Goal: Check status: Check status

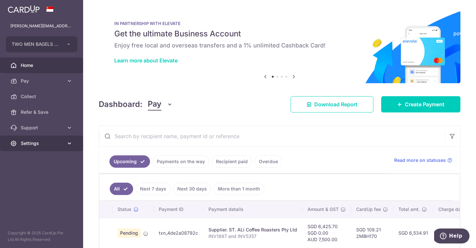
click at [50, 146] on span "Settings" at bounding box center [42, 143] width 43 height 6
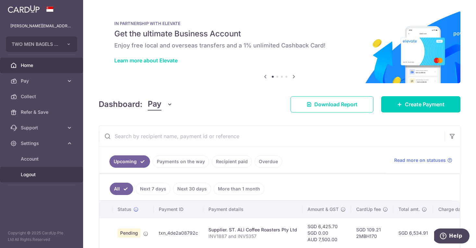
click at [34, 175] on span "Logout" at bounding box center [42, 174] width 43 height 6
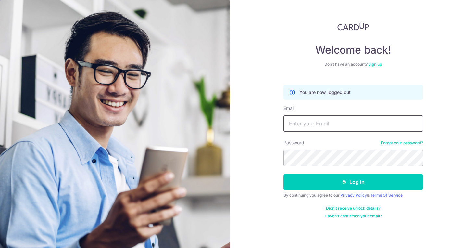
type input "Clement@twomenbagelhouse.co"
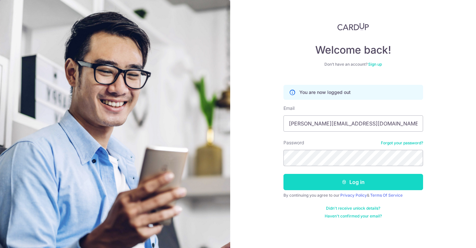
click at [298, 184] on button "Log in" at bounding box center [353, 182] width 140 height 16
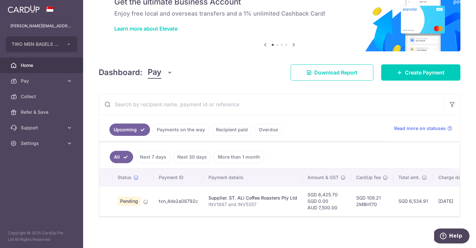
scroll to position [33, 0]
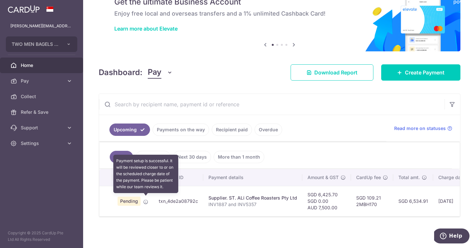
click at [147, 202] on icon at bounding box center [145, 201] width 5 height 5
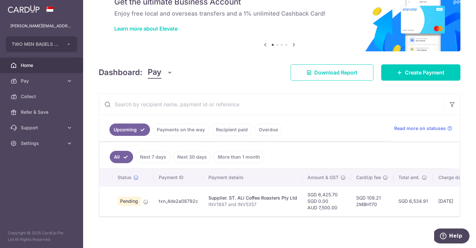
click at [131, 199] on span "Pending" at bounding box center [128, 200] width 23 height 9
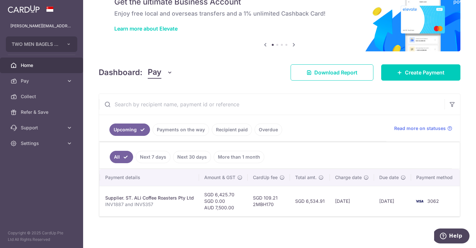
scroll to position [0, 102]
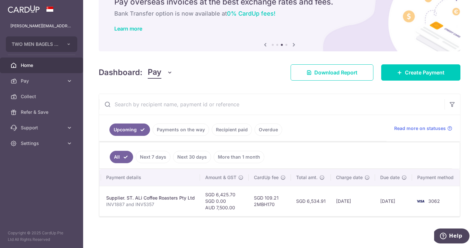
click at [50, 64] on span "Home" at bounding box center [42, 65] width 43 height 6
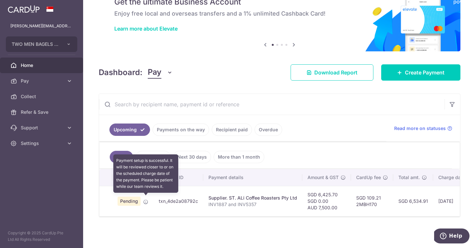
click at [145, 199] on icon at bounding box center [145, 201] width 5 height 5
